Goal: Entertainment & Leisure: Consume media (video, audio)

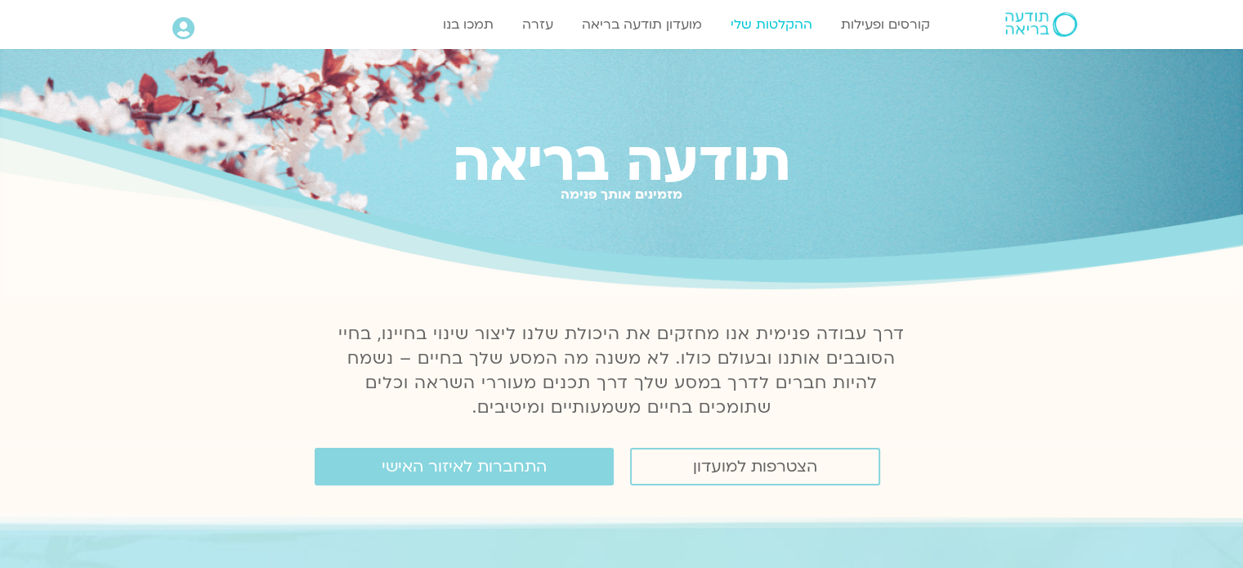
click at [775, 20] on link "ההקלטות שלי" at bounding box center [771, 24] width 98 height 31
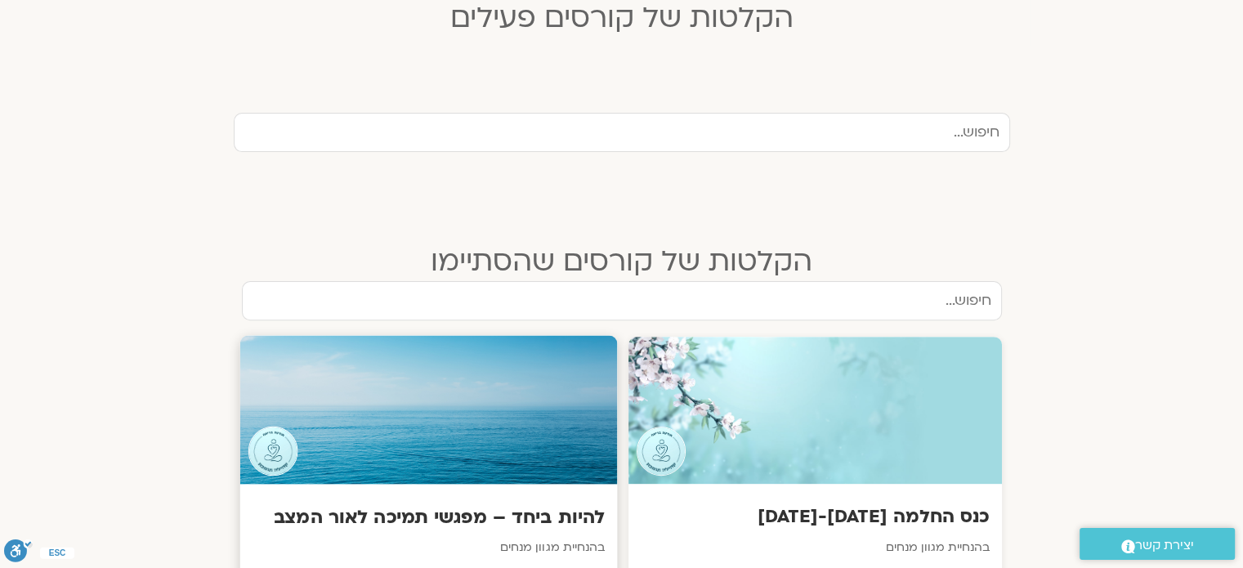
scroll to position [654, 0]
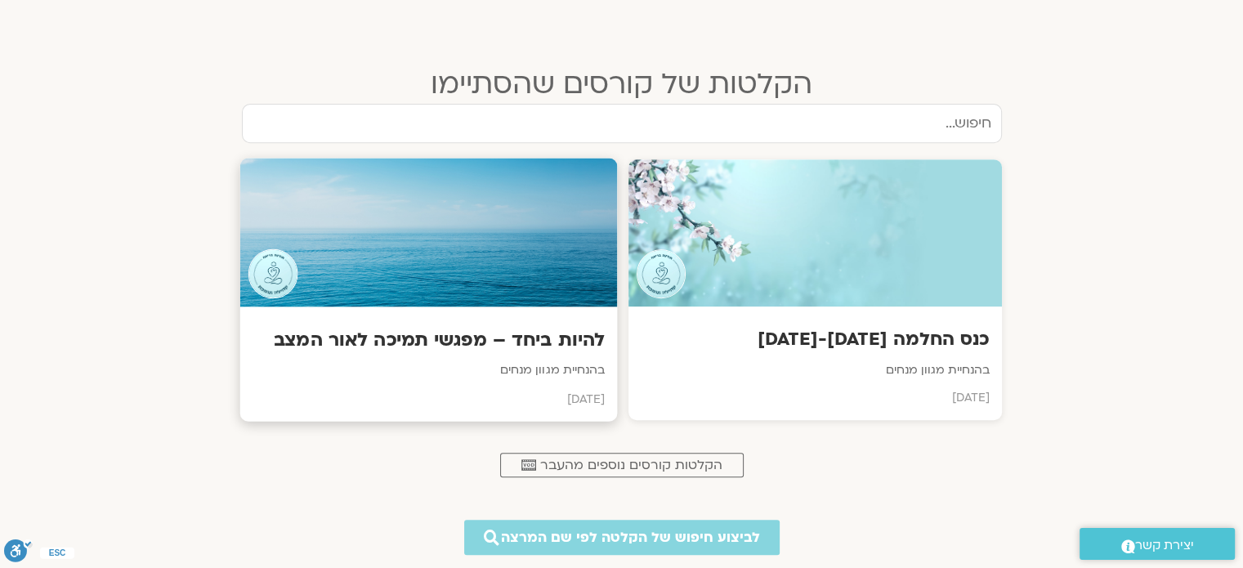
click at [435, 266] on div at bounding box center [427, 233] width 377 height 149
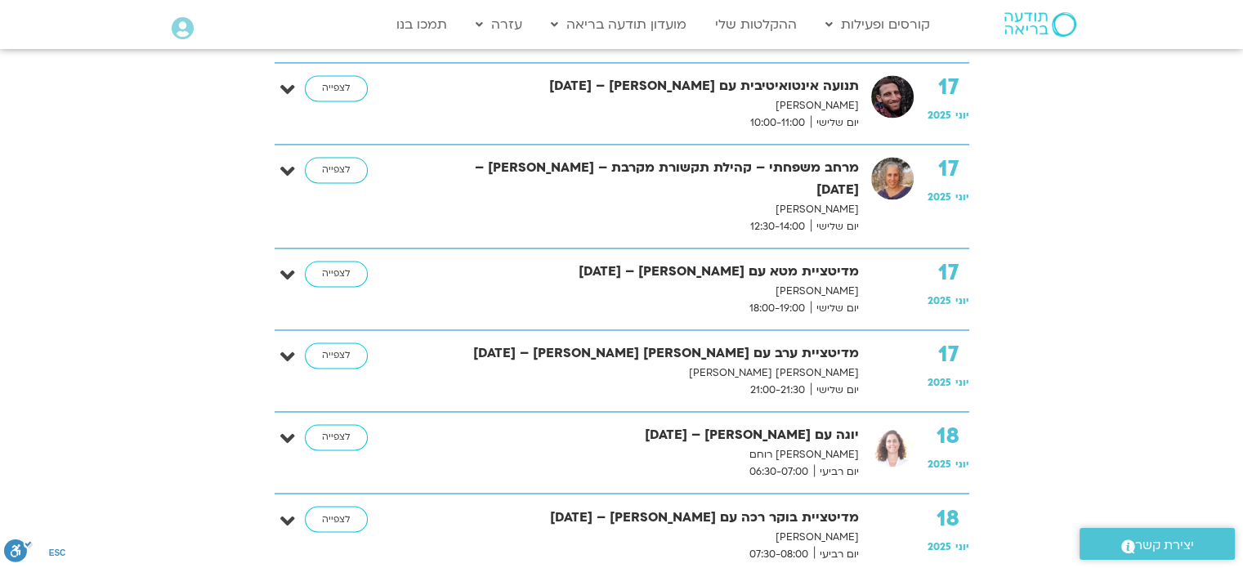
scroll to position [2615, 0]
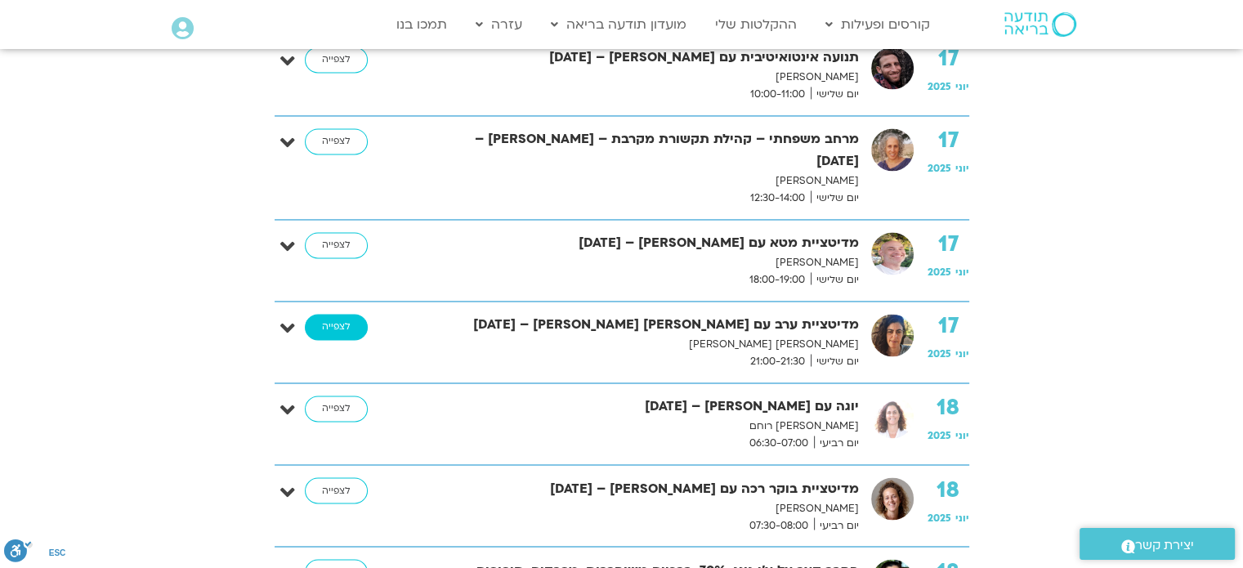
click at [319, 314] on link "לצפייה" at bounding box center [336, 327] width 63 height 26
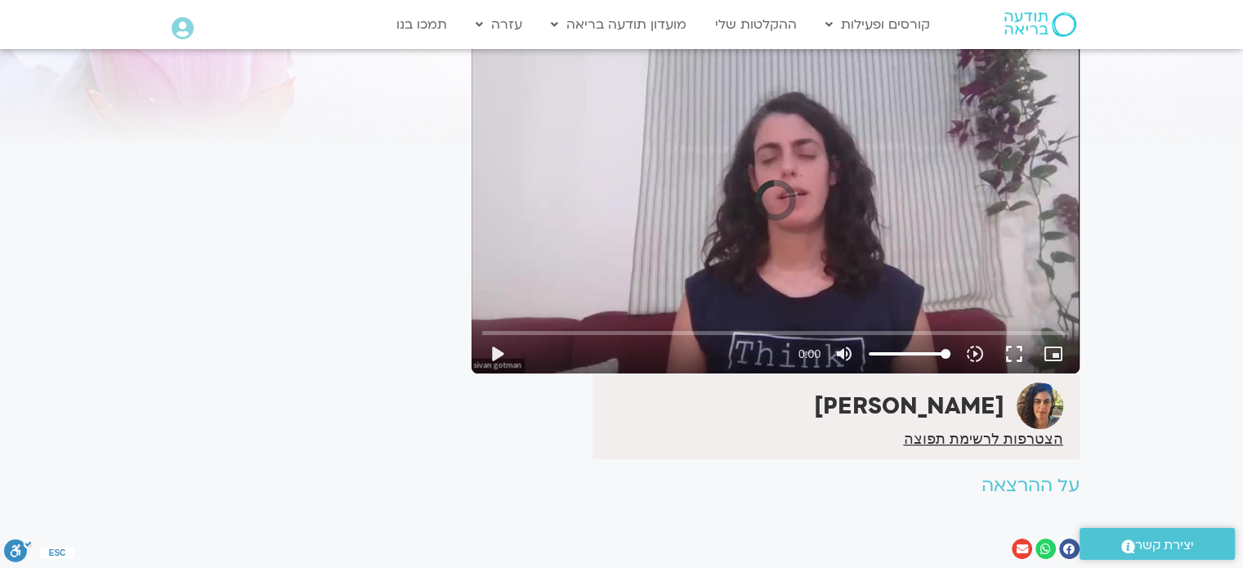
scroll to position [82, 0]
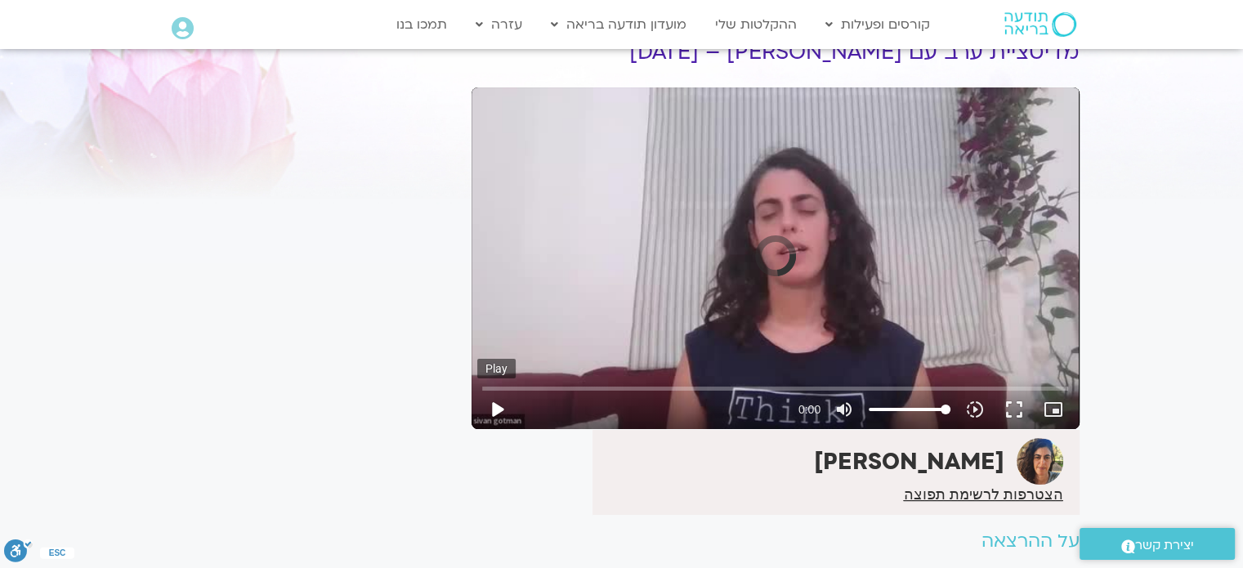
click at [498, 404] on button "play_arrow" at bounding box center [496, 409] width 39 height 39
click at [498, 410] on button "play_arrow" at bounding box center [496, 409] width 39 height 39
click at [1016, 404] on button "fullscreen" at bounding box center [1013, 409] width 39 height 39
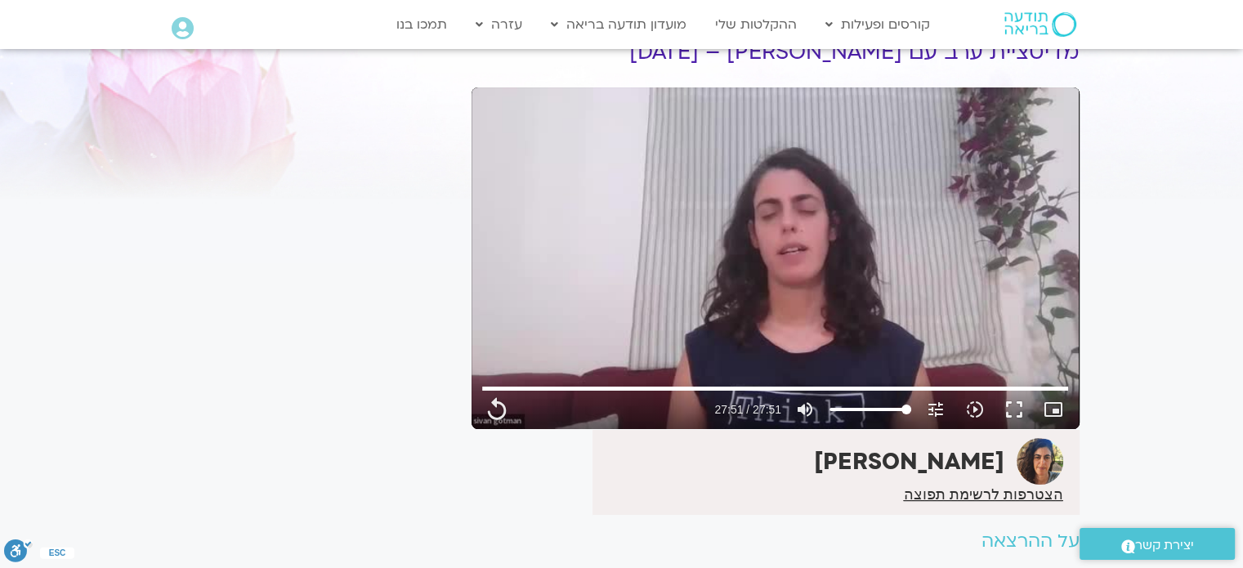
type input "1671.6"
